Goal: Task Accomplishment & Management: Manage account settings

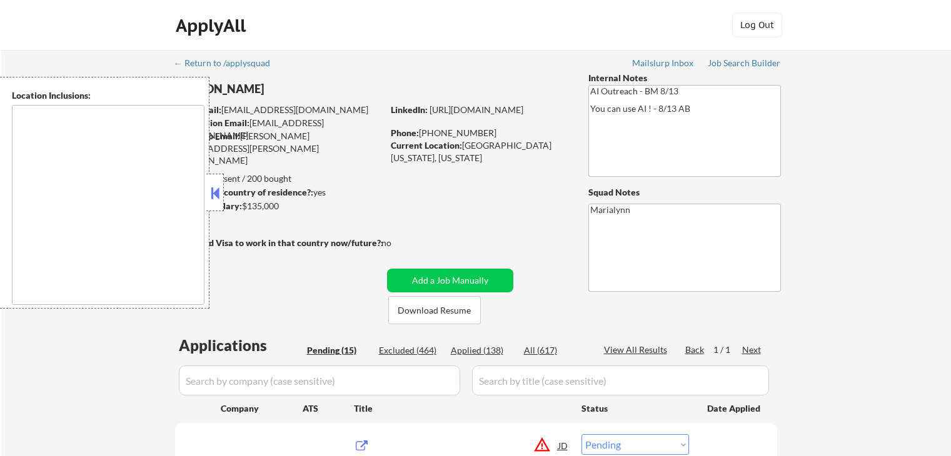
select select ""pending""
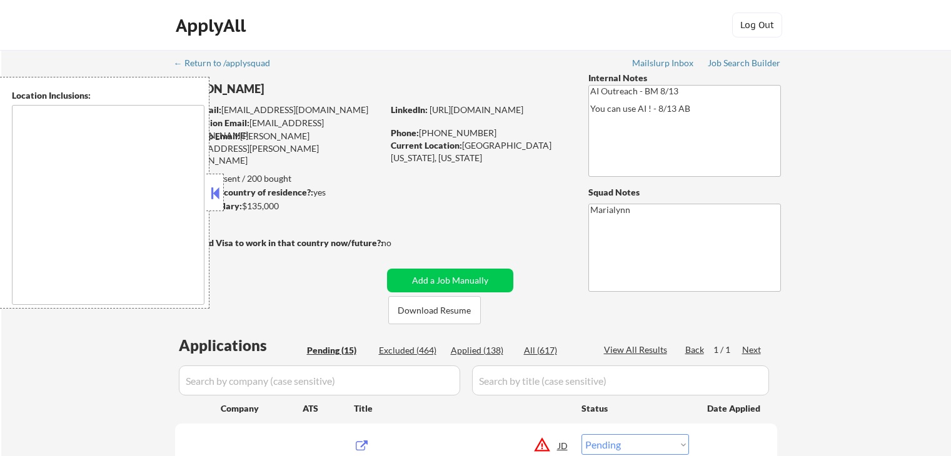
select select ""pending""
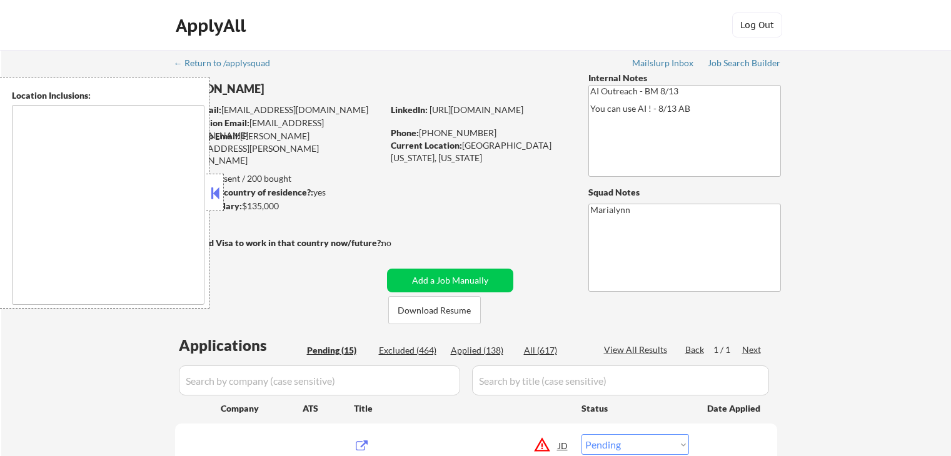
select select ""pending""
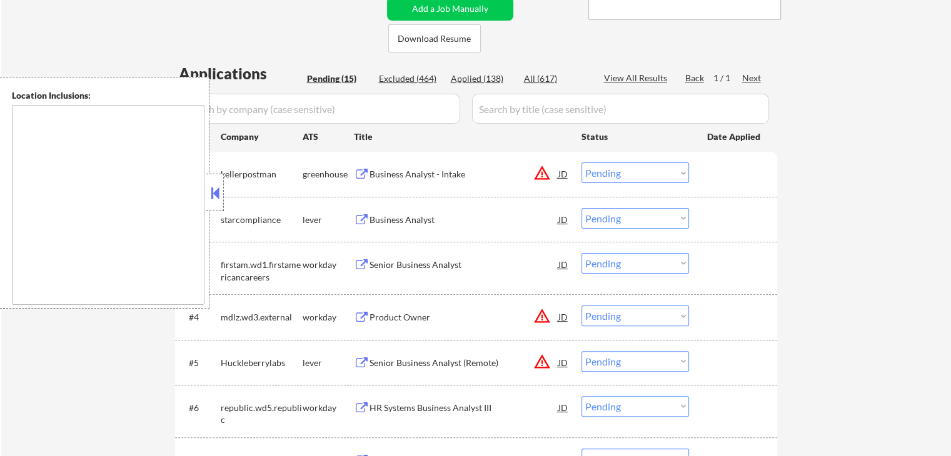
scroll to position [250, 0]
